Goal: Navigation & Orientation: Understand site structure

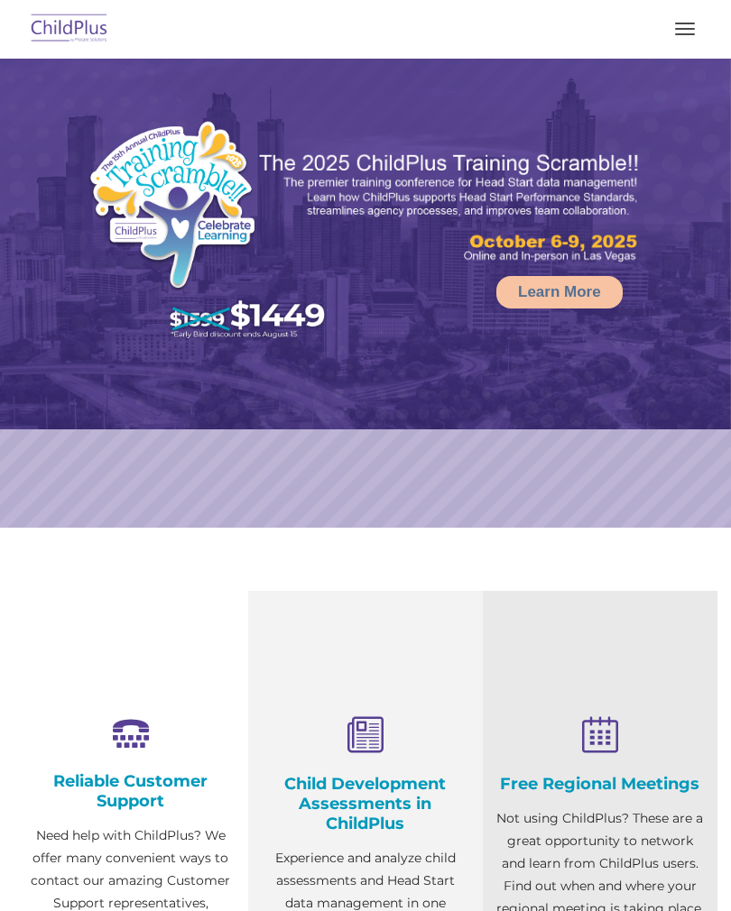
select select "MEDIUM"
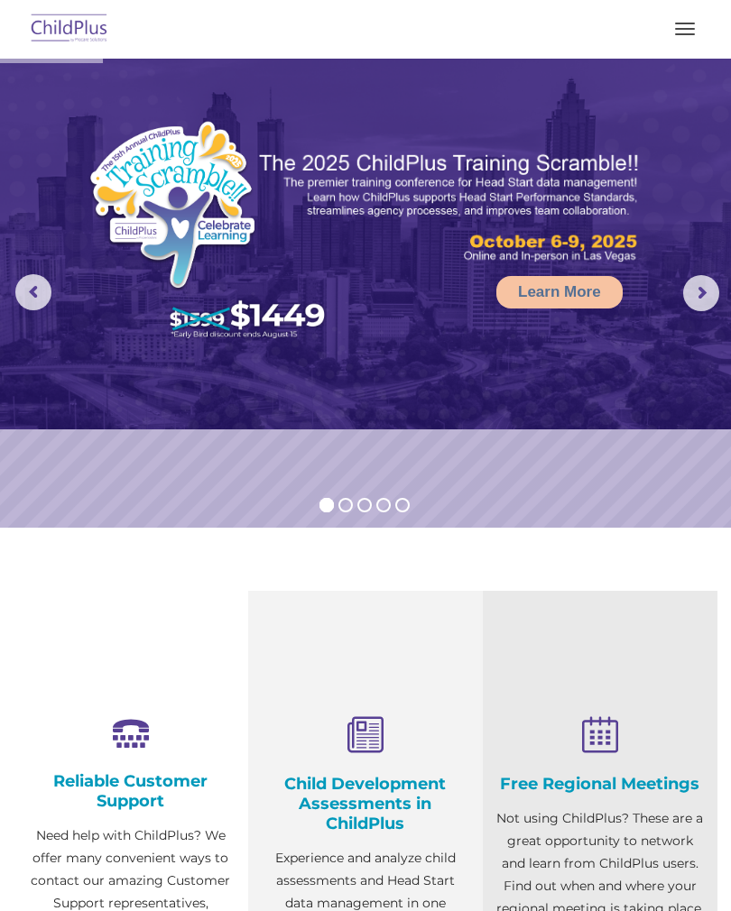
click at [690, 32] on button "button" at bounding box center [685, 28] width 38 height 29
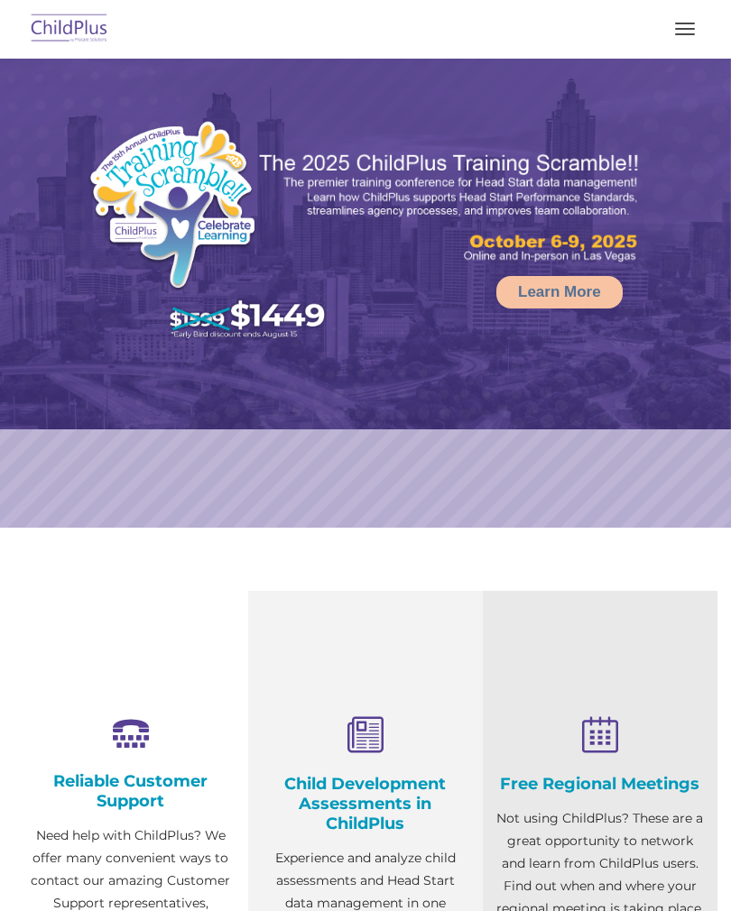
select select "MEDIUM"
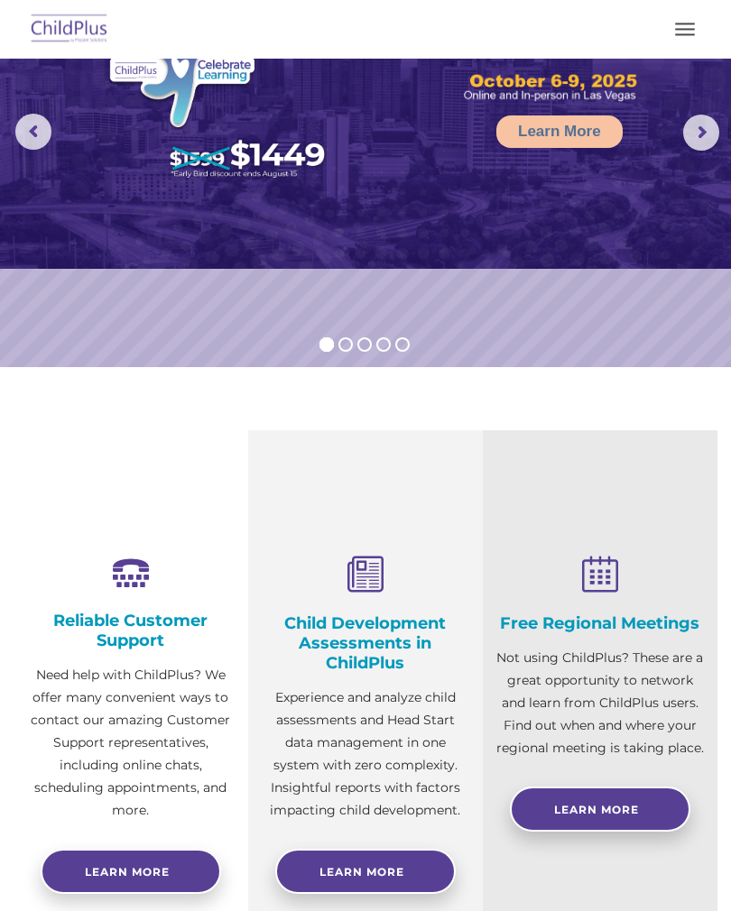
scroll to position [160, 0]
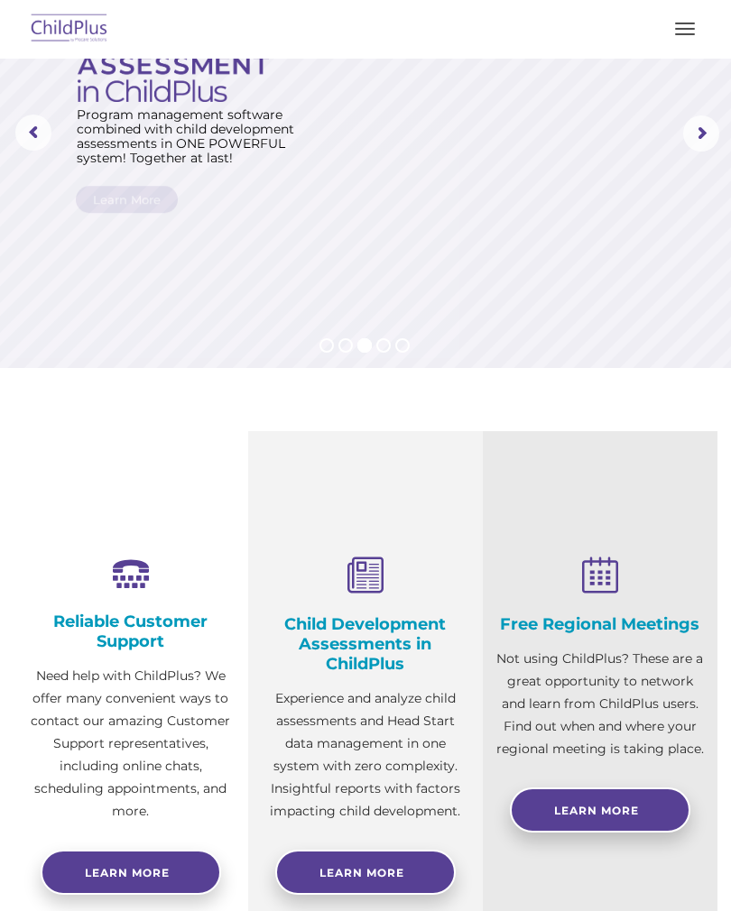
click at [691, 29] on span "button" at bounding box center [685, 29] width 20 height 2
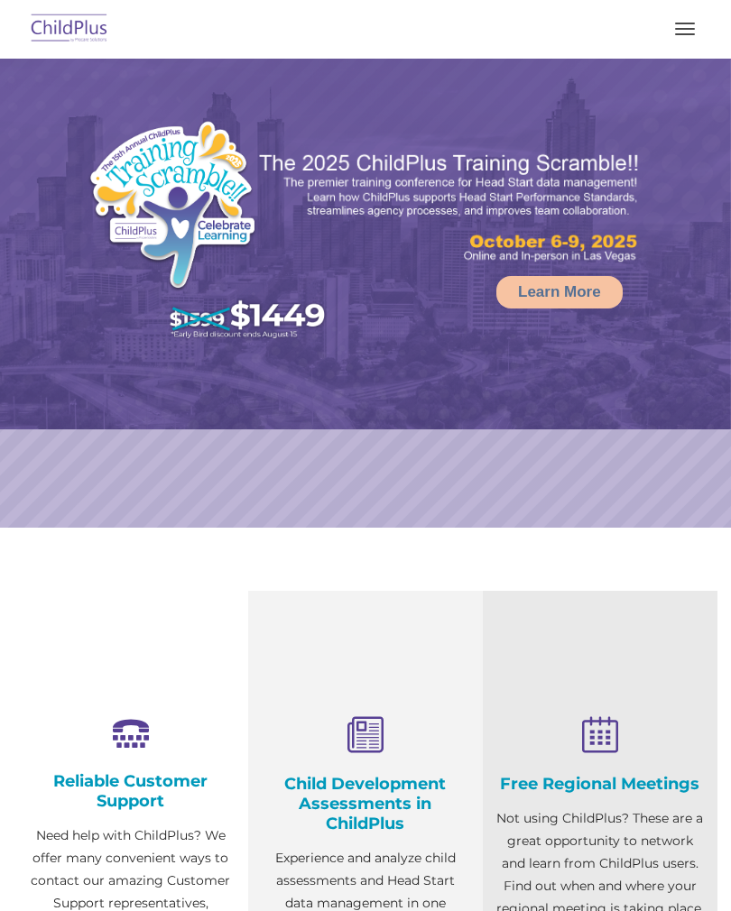
select select "MEDIUM"
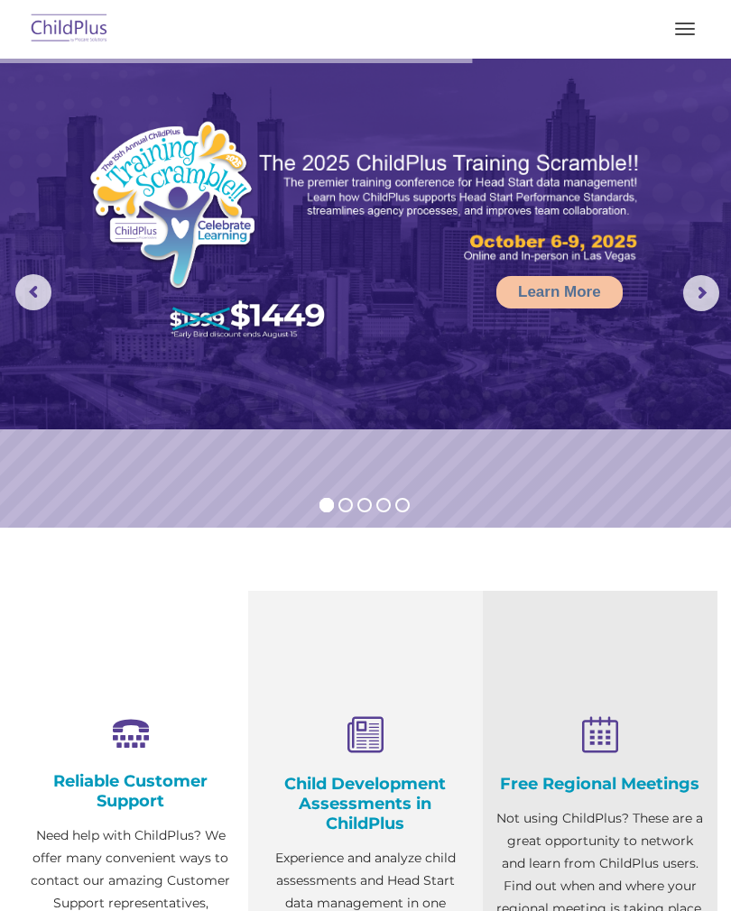
click at [685, 36] on button "button" at bounding box center [685, 28] width 38 height 29
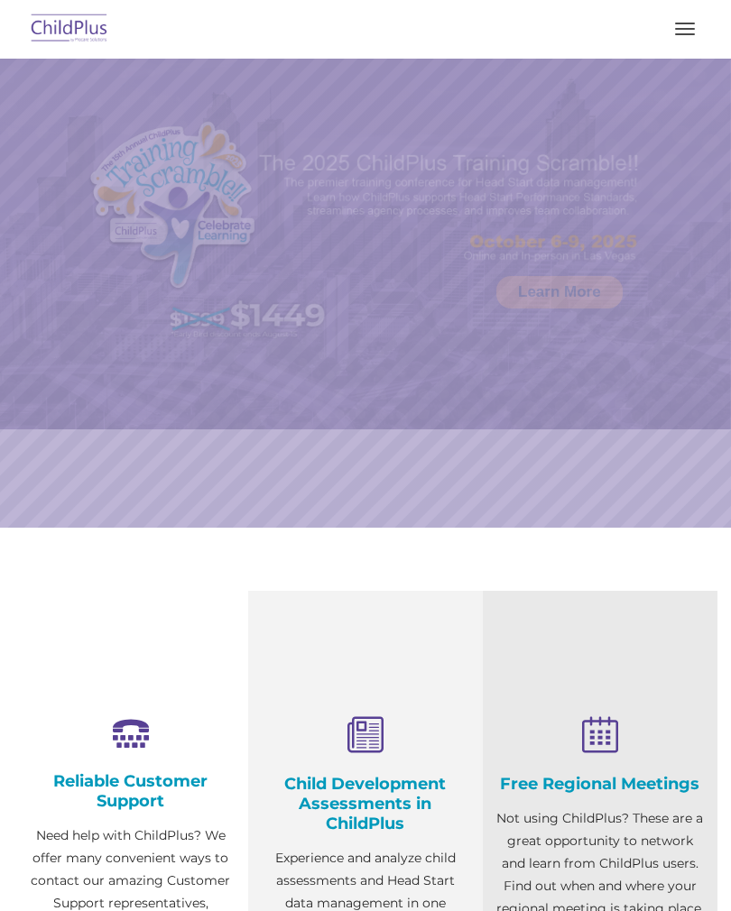
select select "MEDIUM"
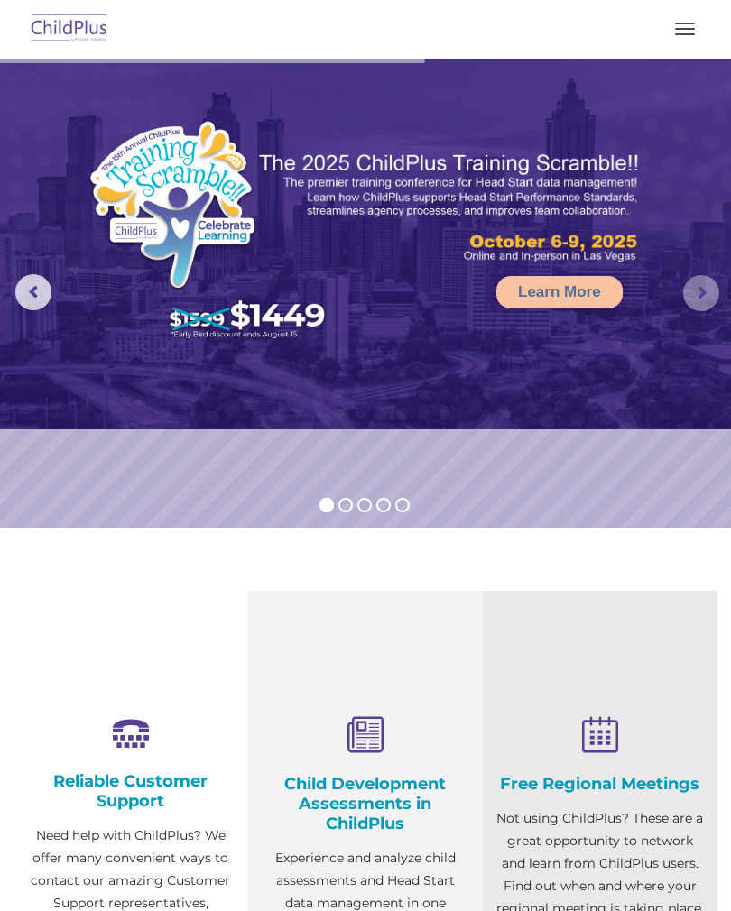
click at [688, 293] on rs-arrow at bounding box center [701, 293] width 36 height 36
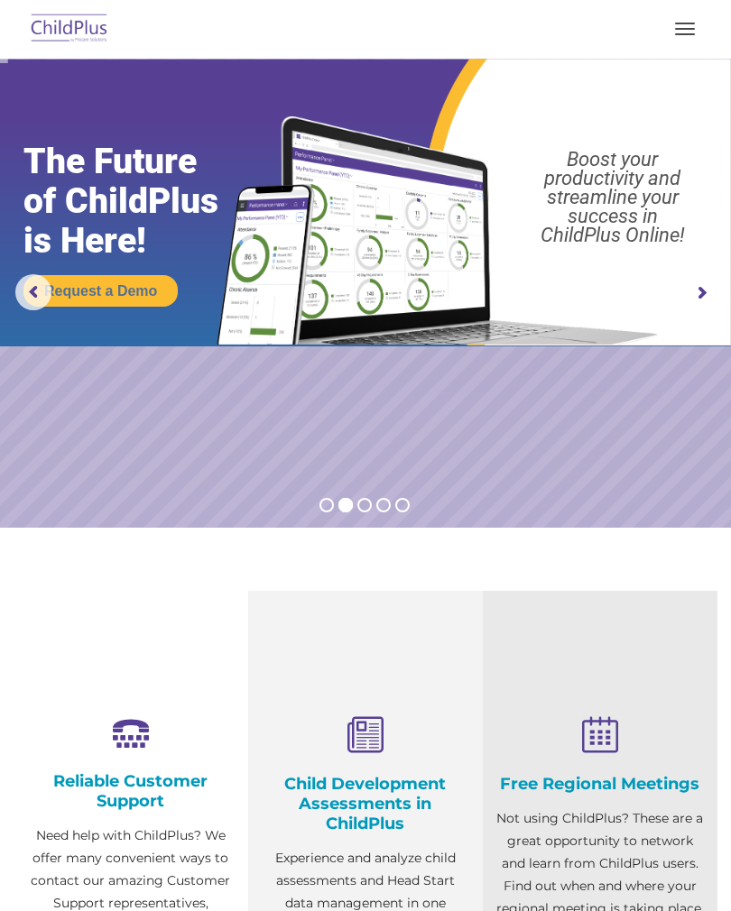
click at [690, 288] on rs-arrow at bounding box center [701, 293] width 36 height 36
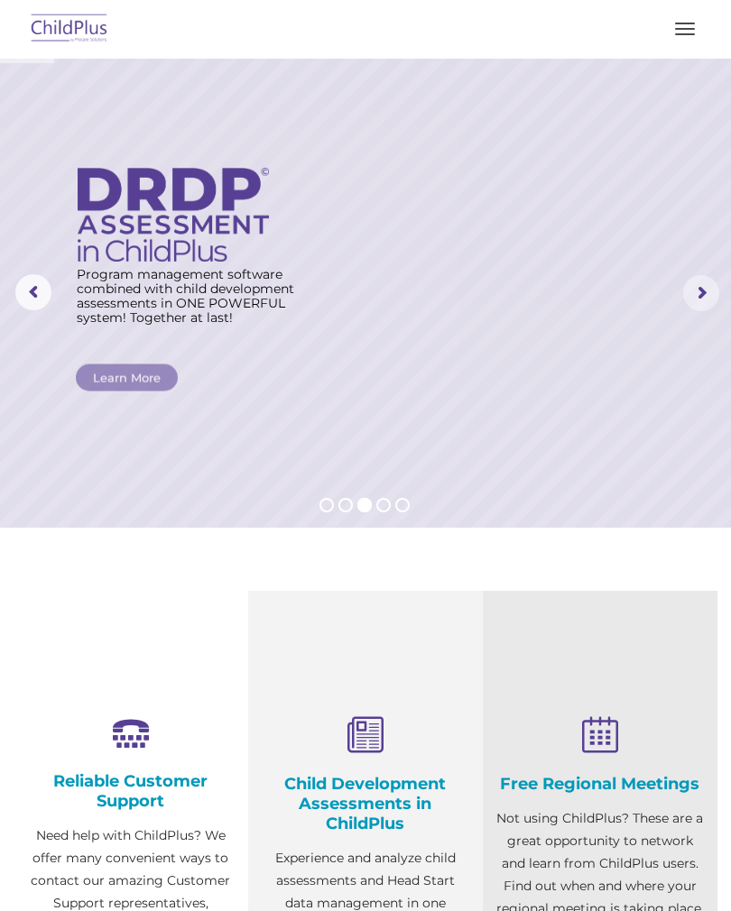
click at [696, 287] on rs-arrow at bounding box center [701, 293] width 36 height 36
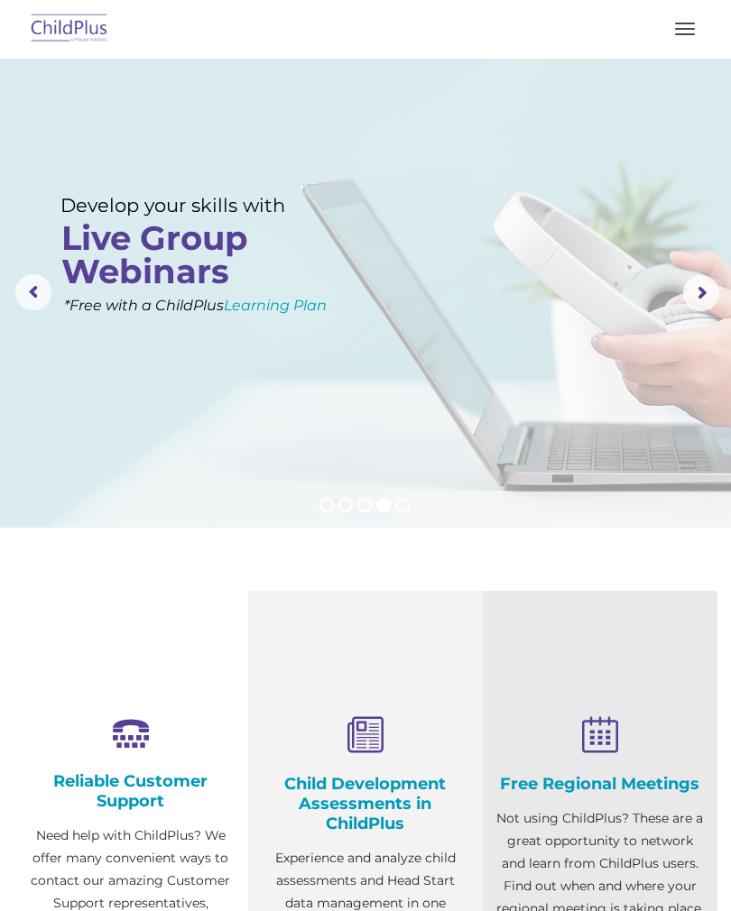
click at [673, 26] on button "button" at bounding box center [685, 28] width 38 height 29
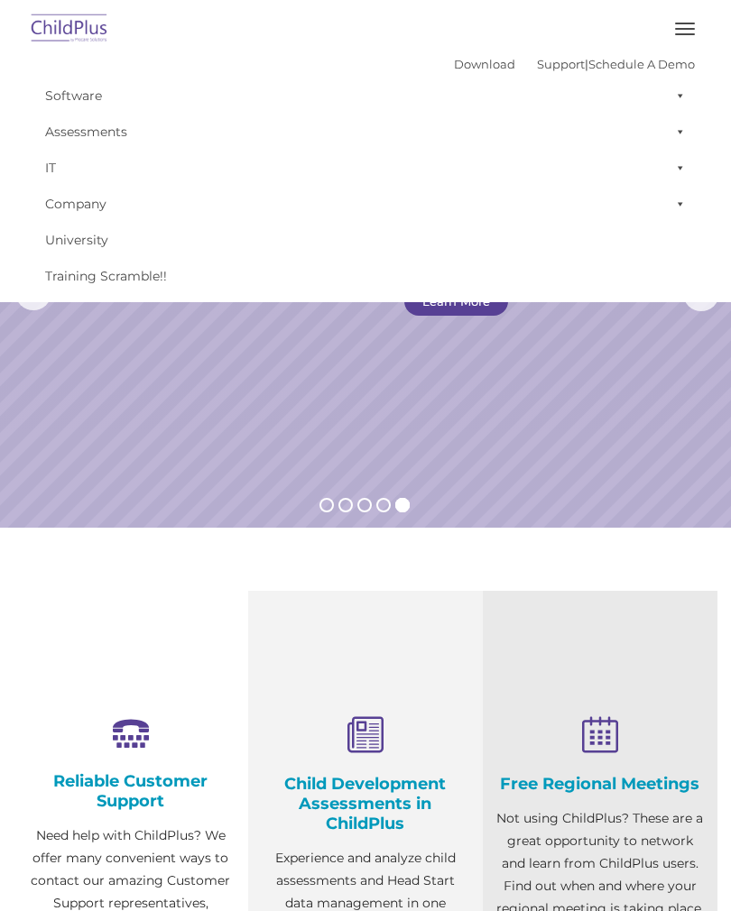
click at [682, 32] on button "button" at bounding box center [685, 28] width 38 height 29
